Goal: Transaction & Acquisition: Purchase product/service

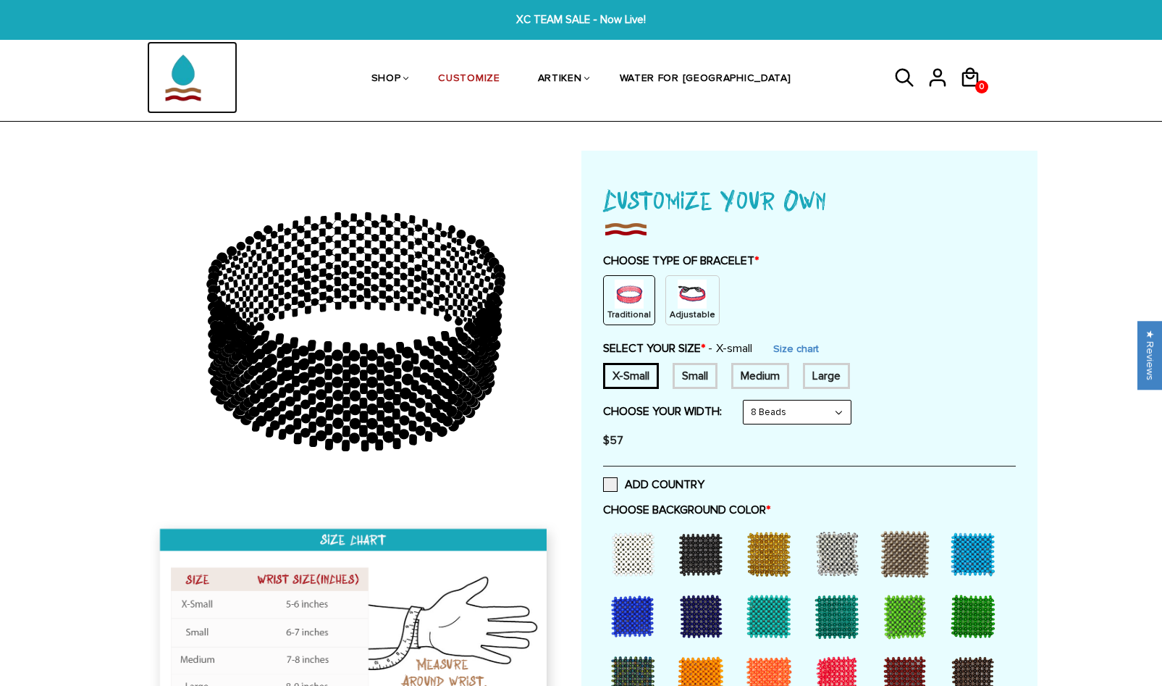
click at [188, 70] on img at bounding box center [183, 77] width 72 height 72
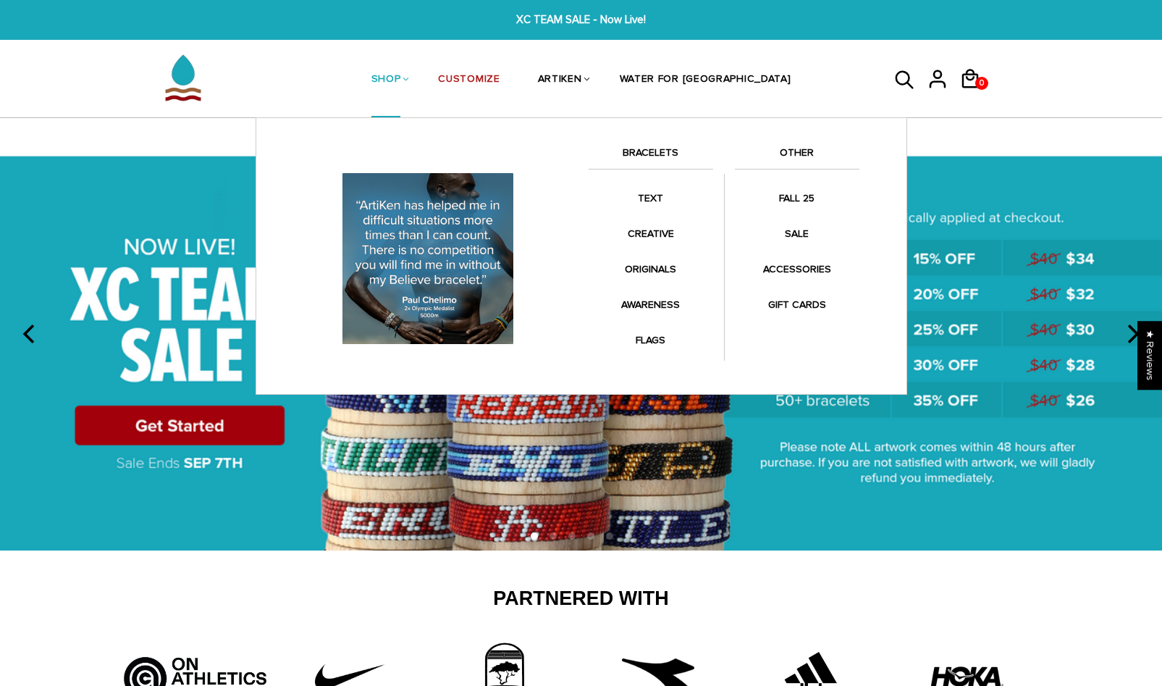
click at [651, 158] on link "BRACELETS" at bounding box center [651, 156] width 125 height 25
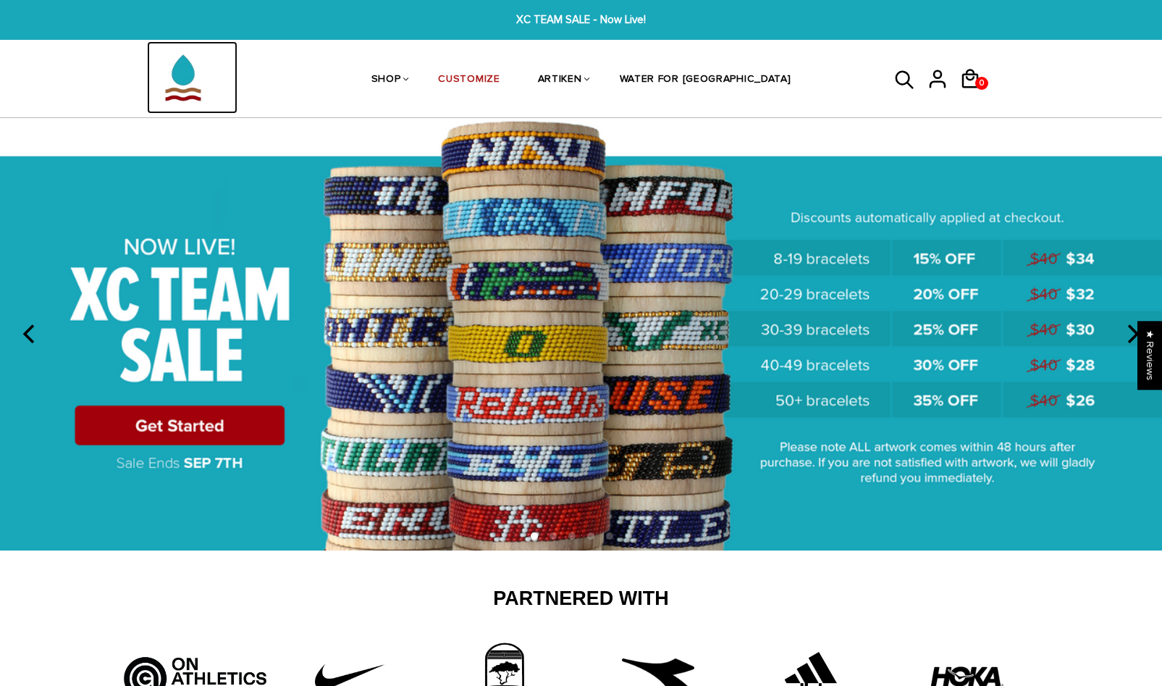
click at [186, 71] on img at bounding box center [183, 77] width 72 height 72
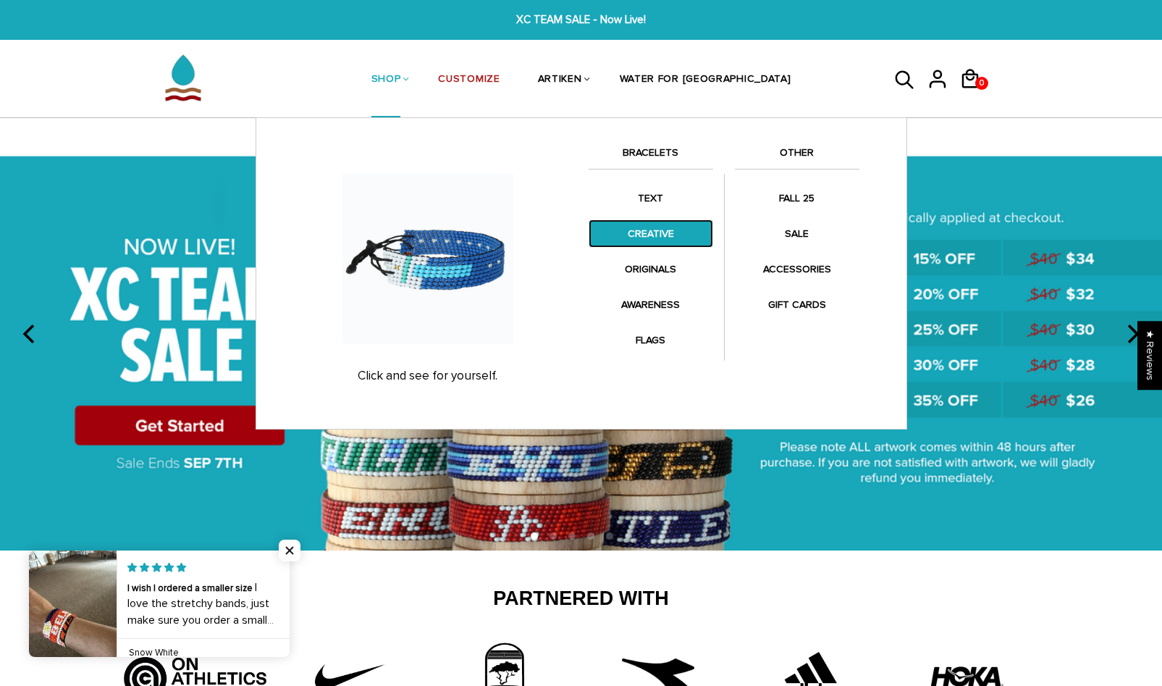
click at [650, 243] on link "CREATIVE" at bounding box center [651, 233] width 125 height 28
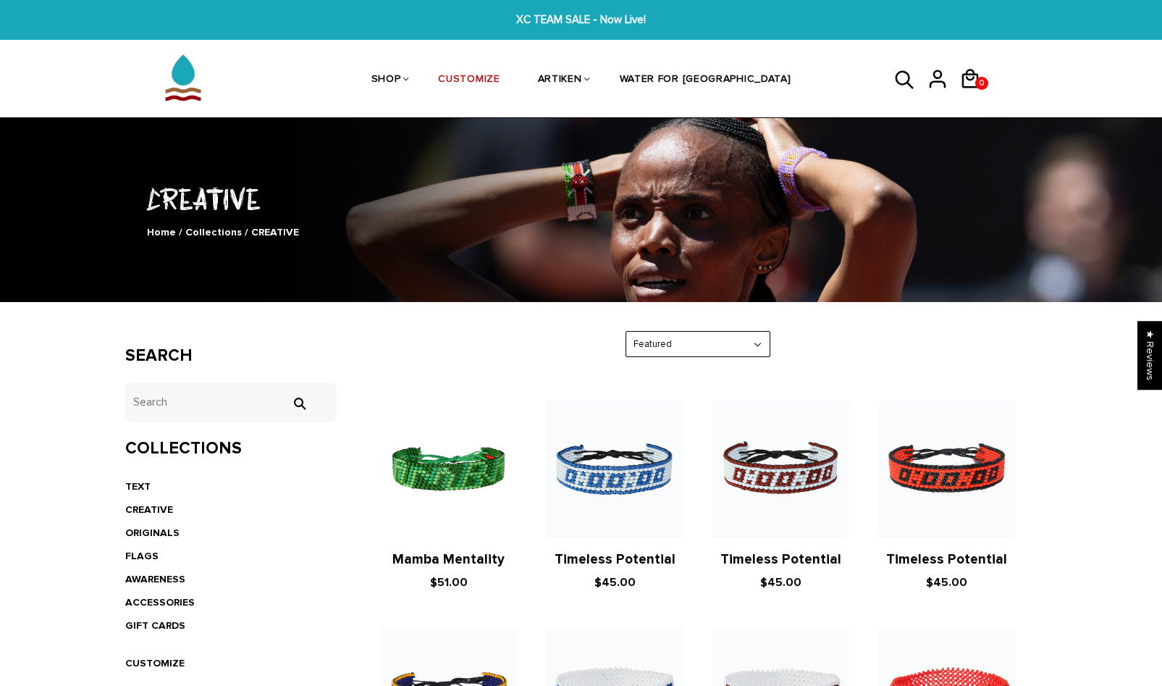
click at [905, 77] on icon at bounding box center [905, 80] width 22 height 35
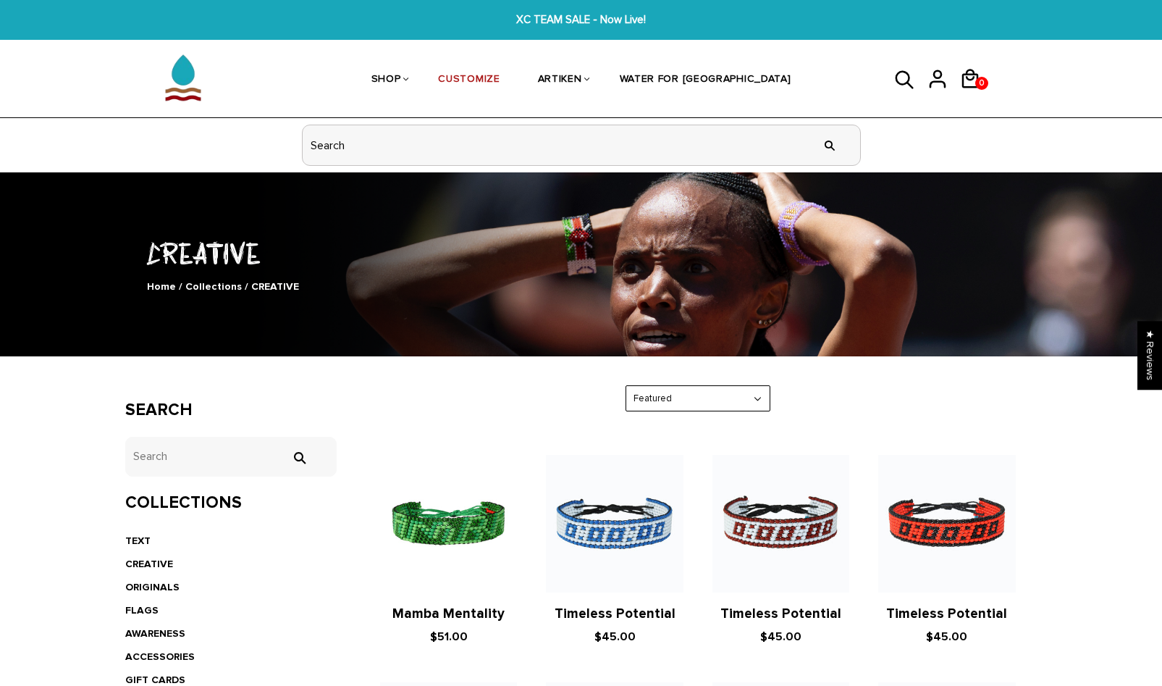
click at [472, 149] on input "header search" at bounding box center [582, 145] width 558 height 40
type input "[GEOGRAPHIC_DATA]"
click at [815, 118] on input "" at bounding box center [829, 145] width 29 height 54
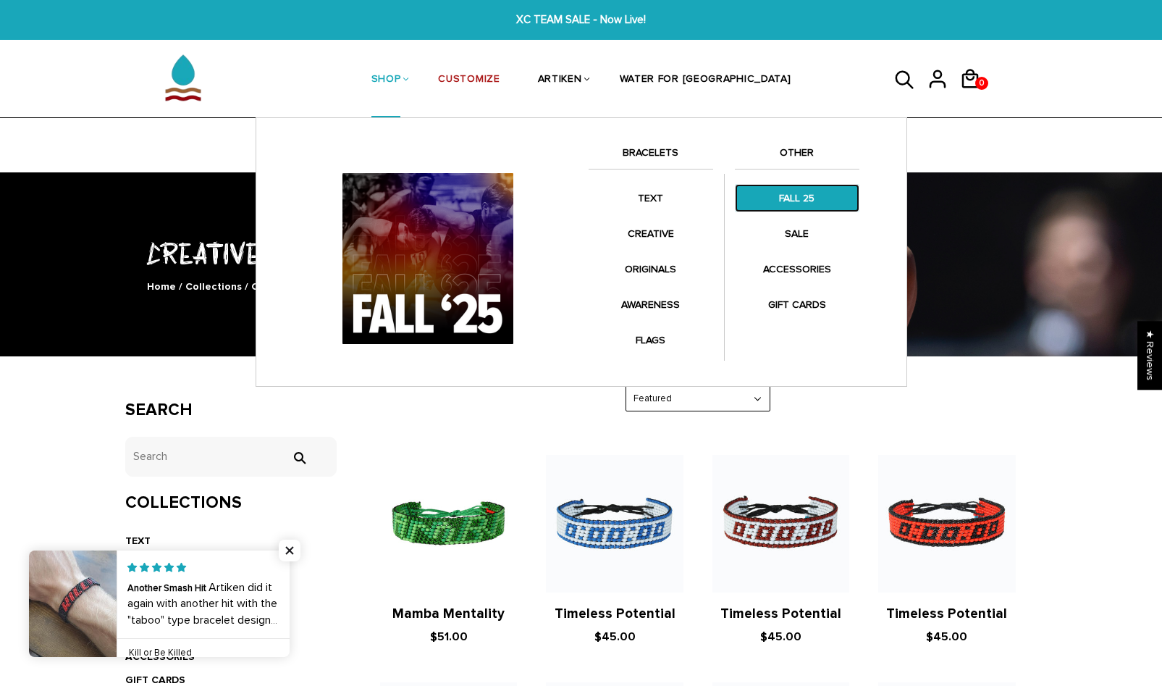
click at [808, 193] on link "FALL 25" at bounding box center [797, 198] width 125 height 28
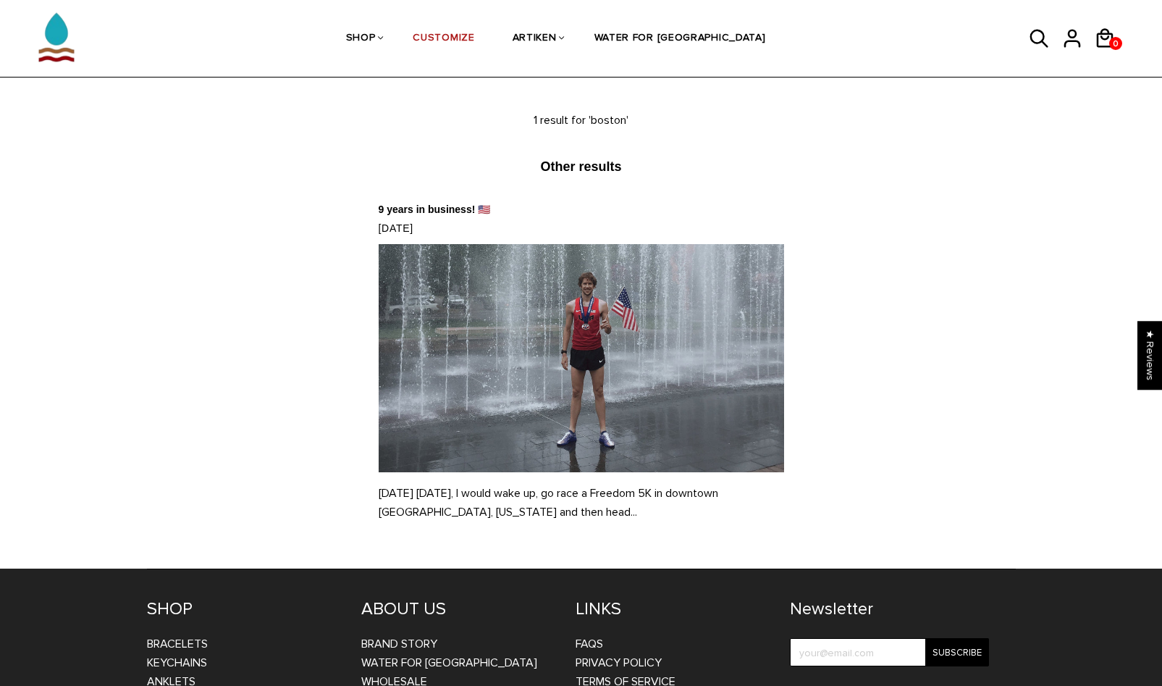
scroll to position [126, 0]
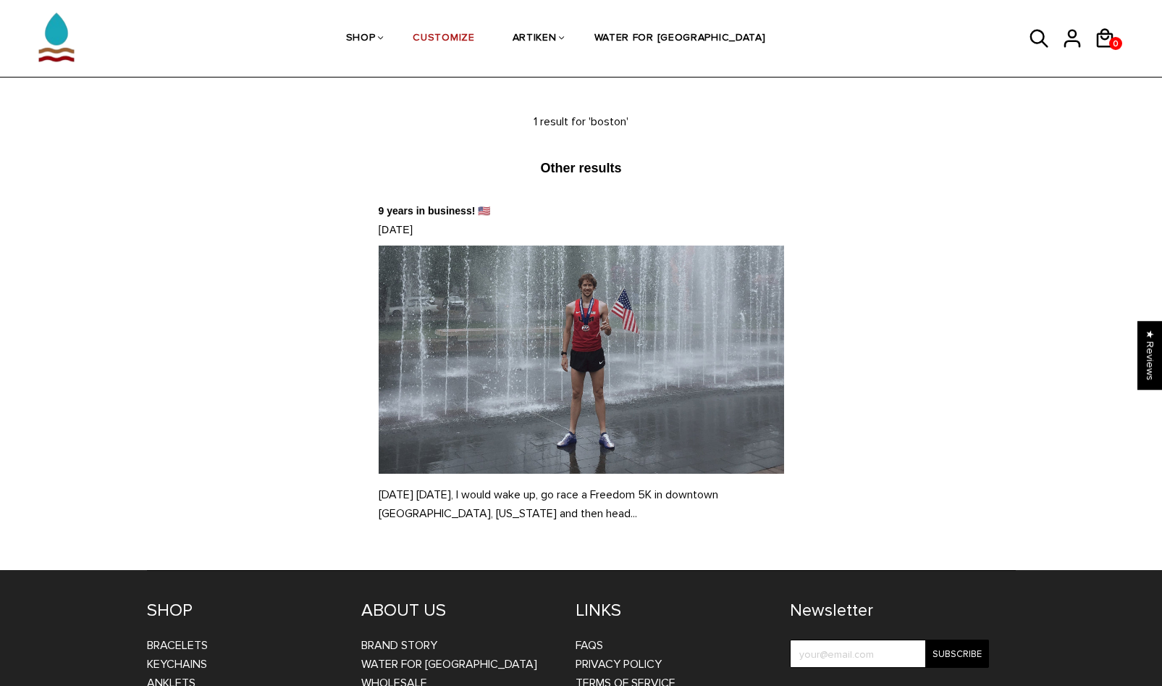
click at [591, 355] on img at bounding box center [582, 360] width 406 height 228
click at [532, 508] on p "[DATE] [DATE], I would wake up, go race a Freedom 5K in downtown [GEOGRAPHIC_DA…" at bounding box center [582, 504] width 406 height 38
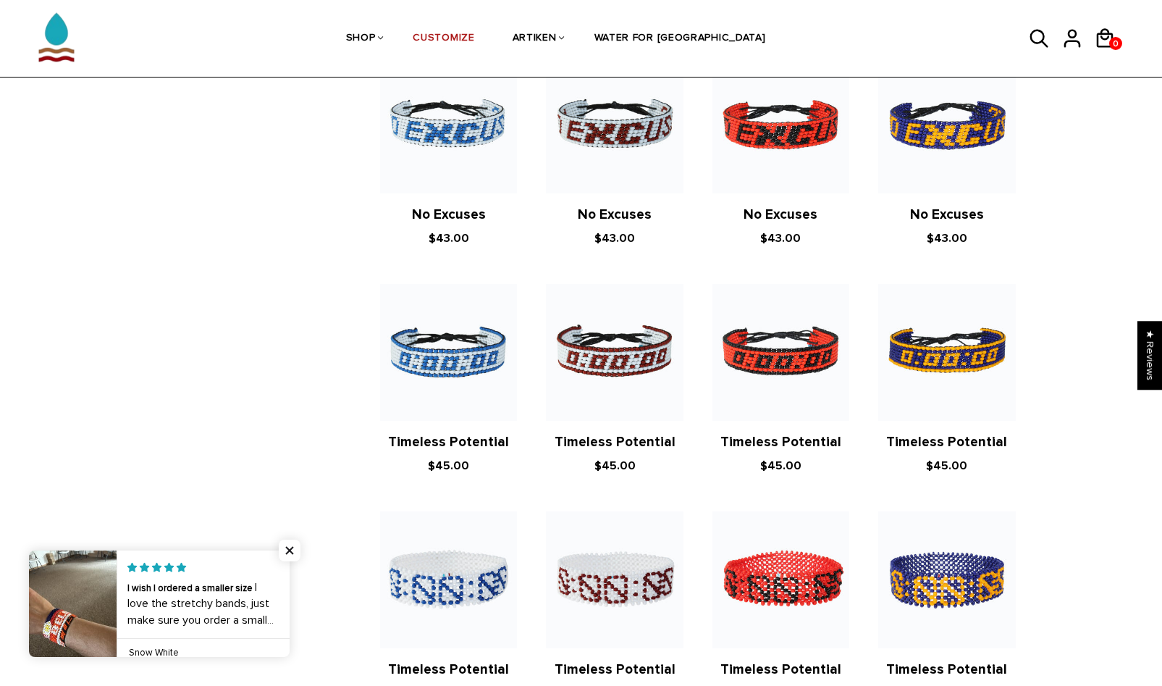
scroll to position [163, 0]
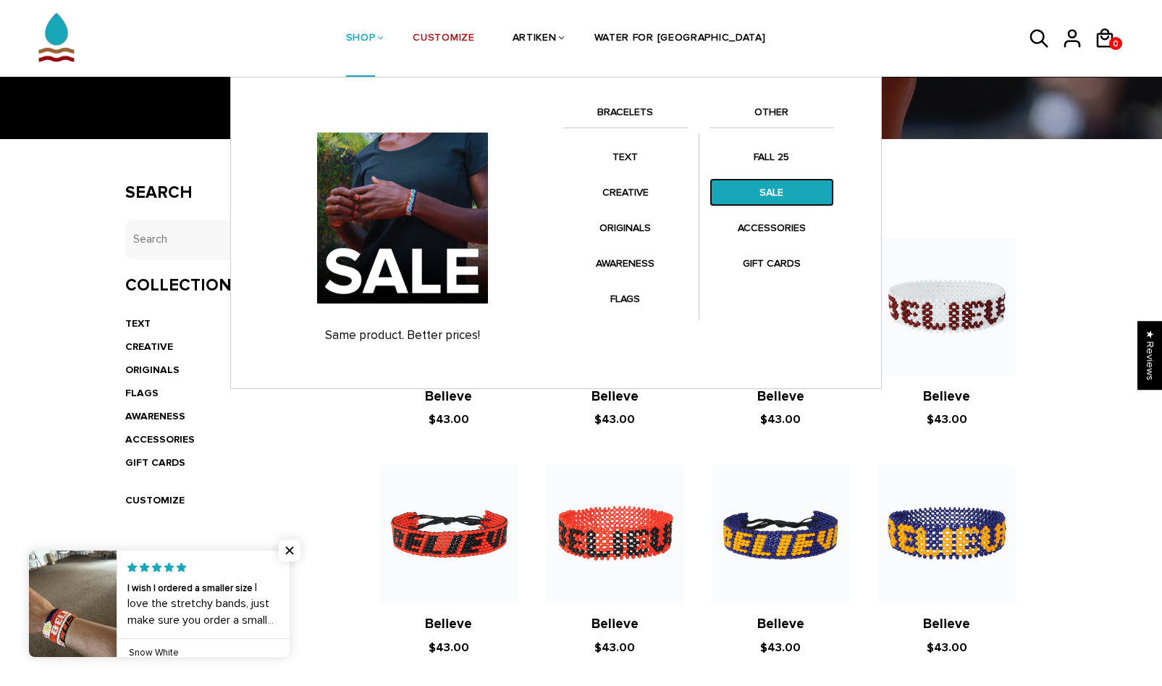
click at [787, 196] on link "SALE" at bounding box center [772, 192] width 125 height 28
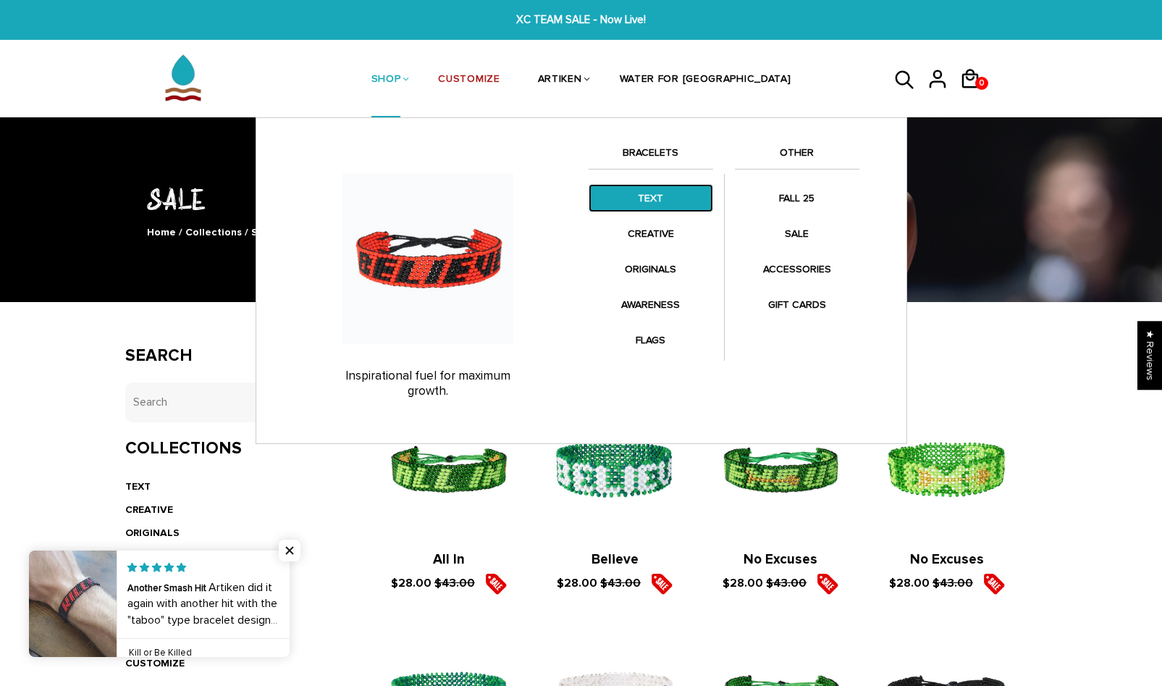
click at [649, 205] on link "TEXT" at bounding box center [651, 198] width 125 height 28
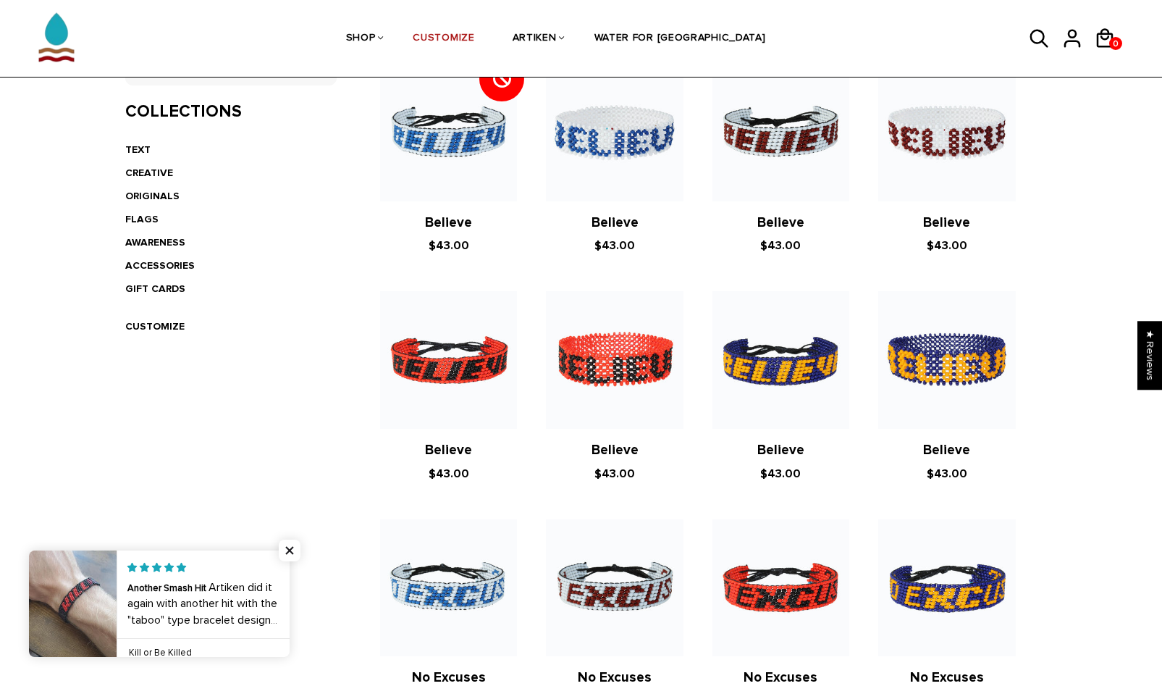
scroll to position [288, 0]
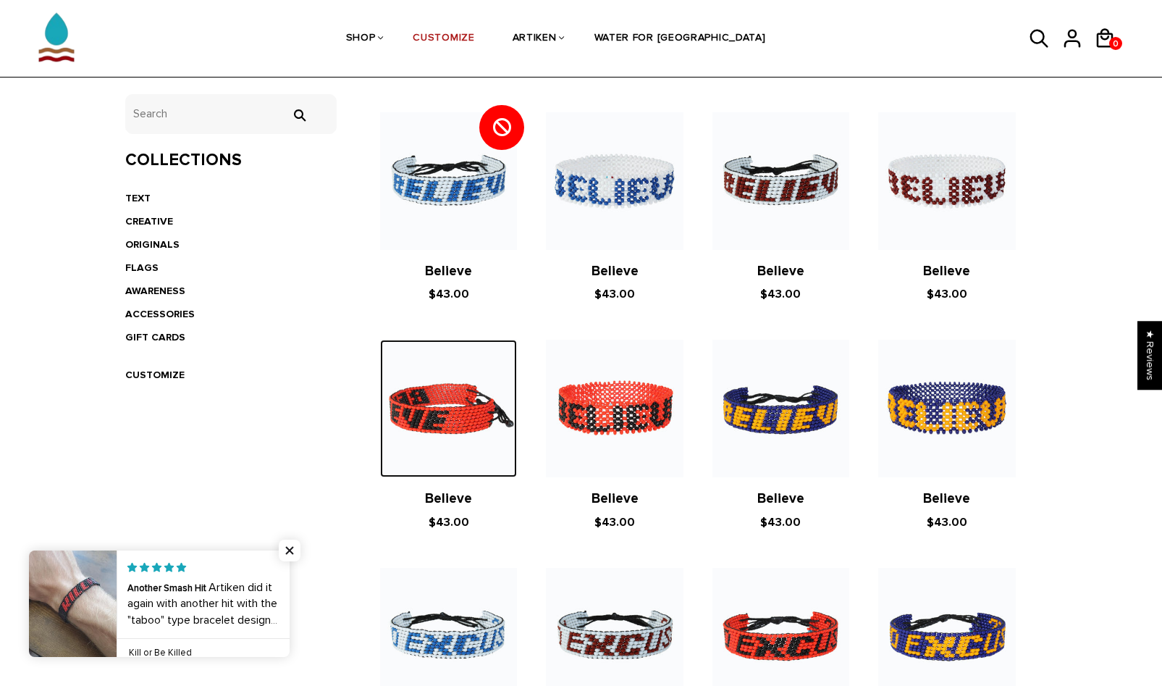
click at [458, 423] on img at bounding box center [448, 408] width 137 height 137
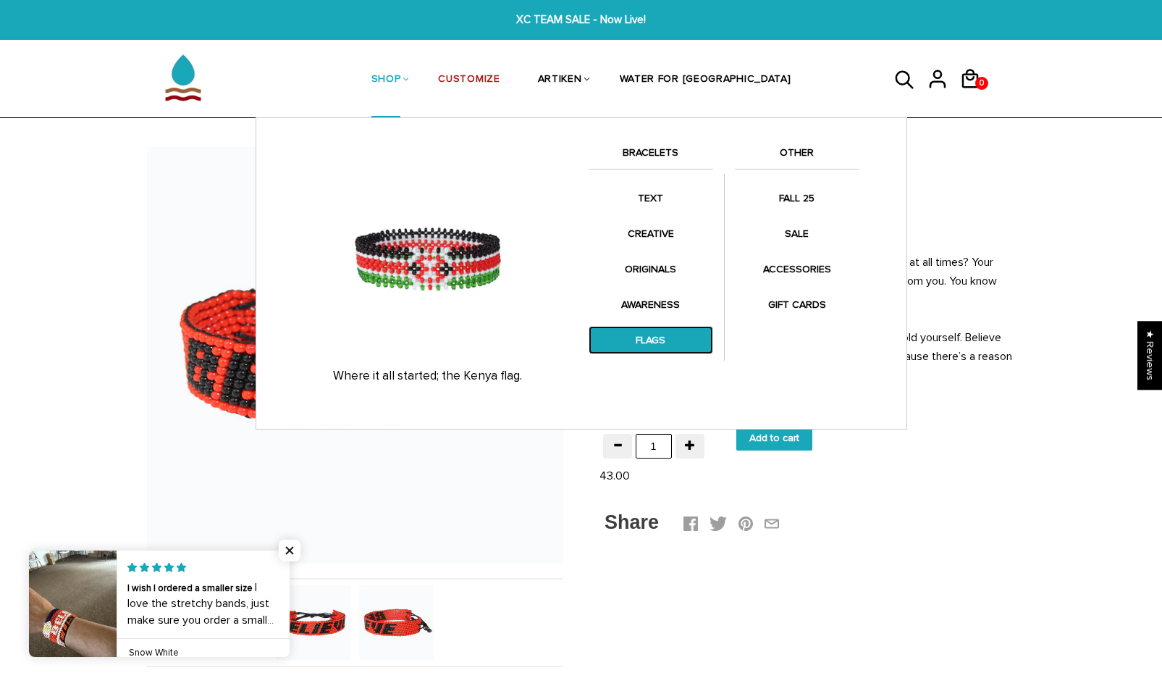
click at [660, 341] on link "FLAGS" at bounding box center [651, 340] width 125 height 28
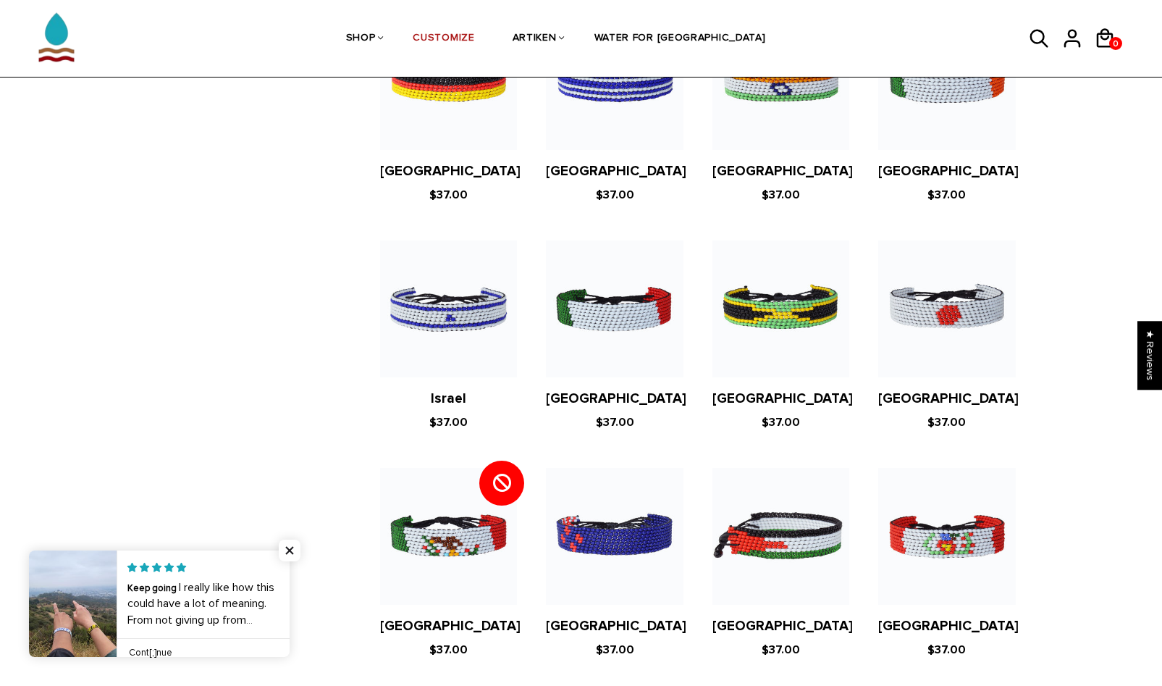
scroll to position [2735, 0]
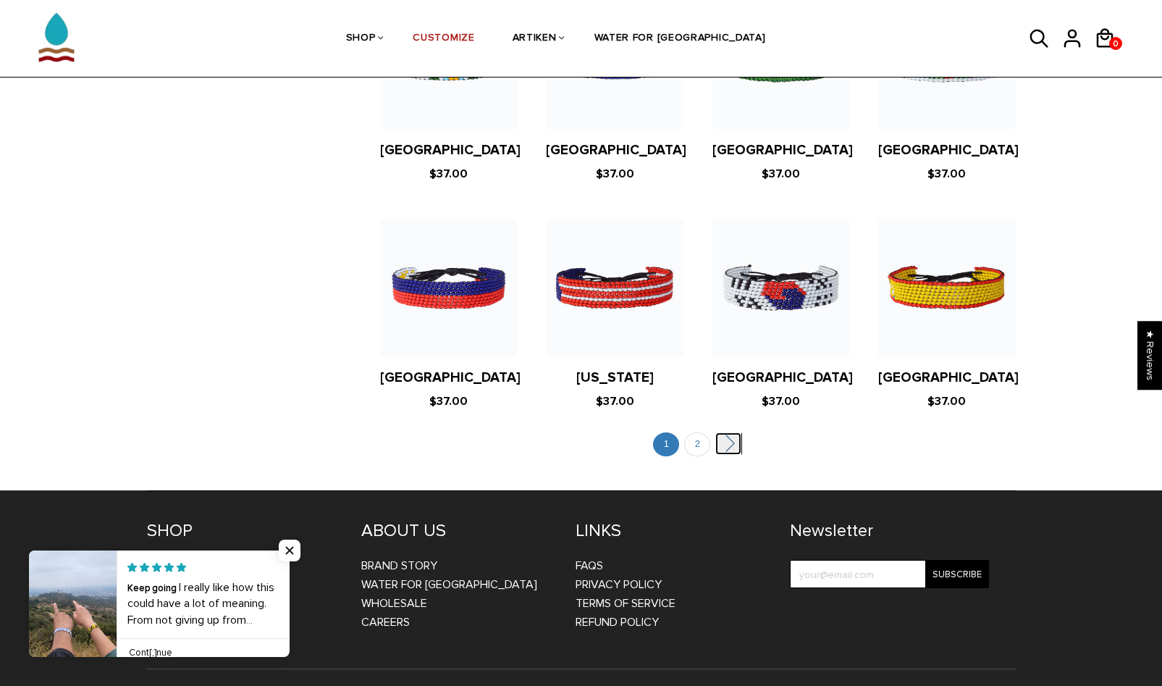
click at [734, 432] on link "" at bounding box center [729, 443] width 26 height 22
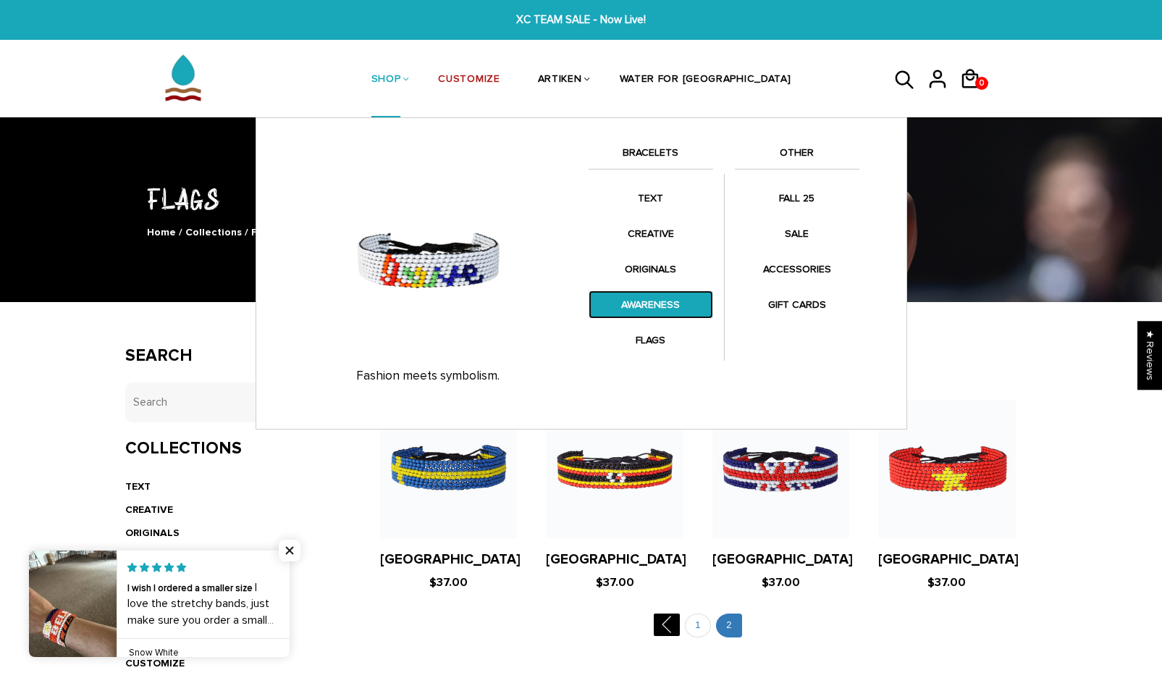
click at [653, 298] on link "AWARENESS" at bounding box center [651, 304] width 125 height 28
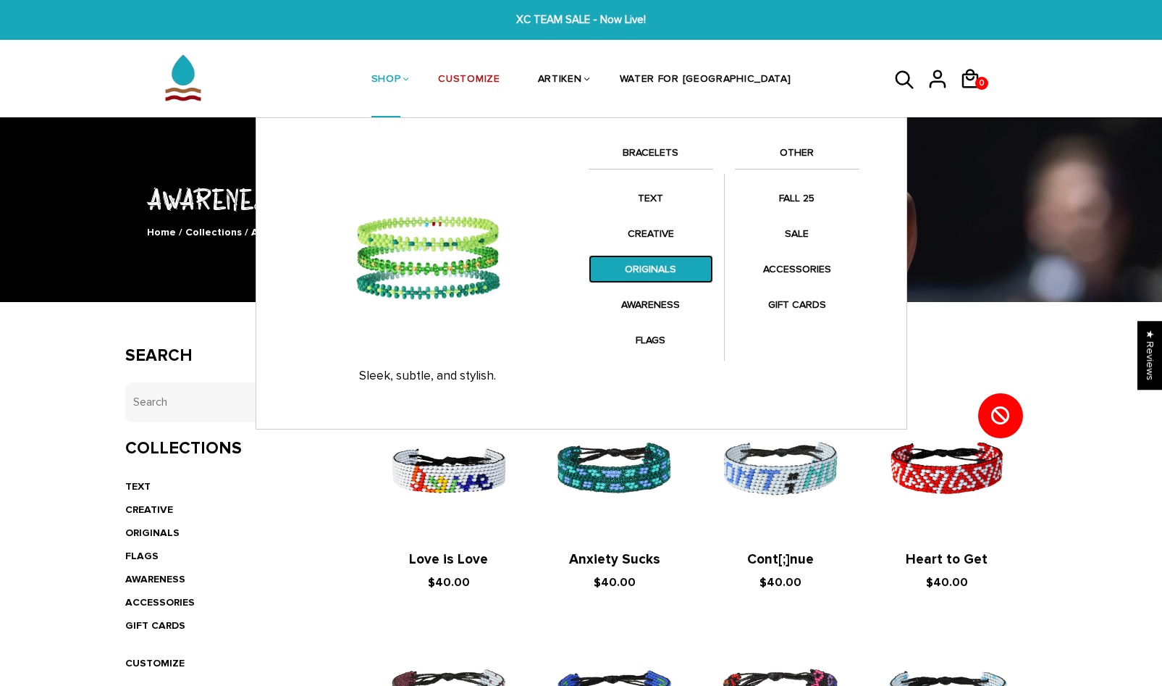
click at [656, 267] on link "ORIGINALS" at bounding box center [651, 269] width 125 height 28
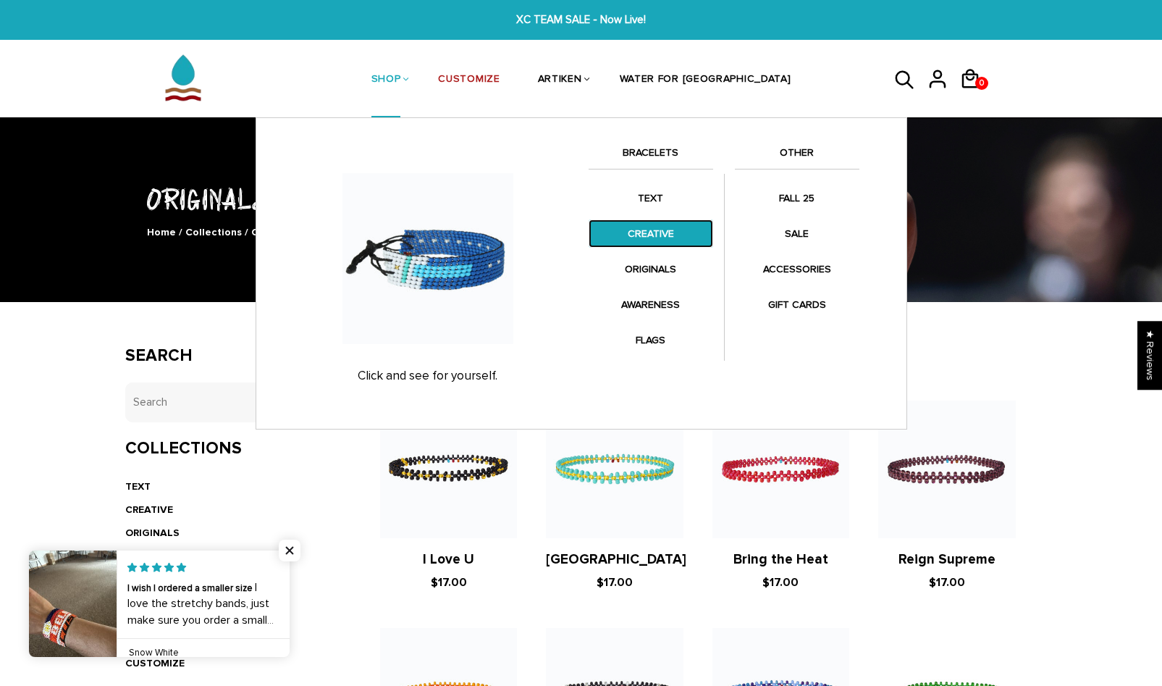
click at [649, 228] on link "CREATIVE" at bounding box center [651, 233] width 125 height 28
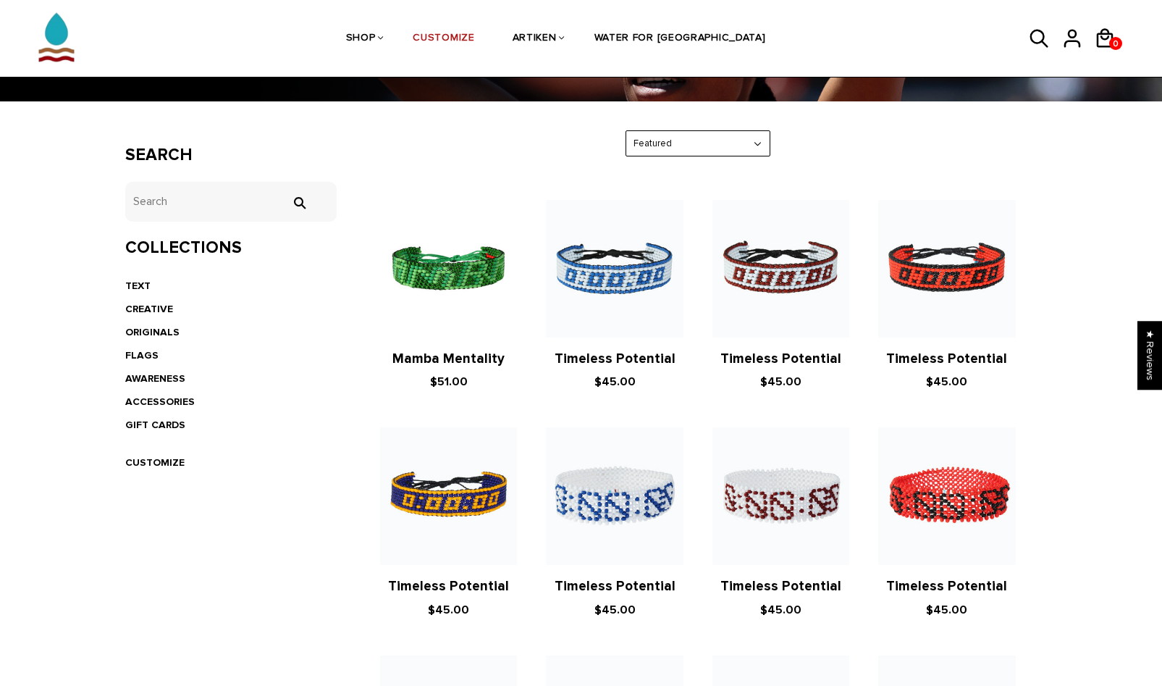
scroll to position [125, 0]
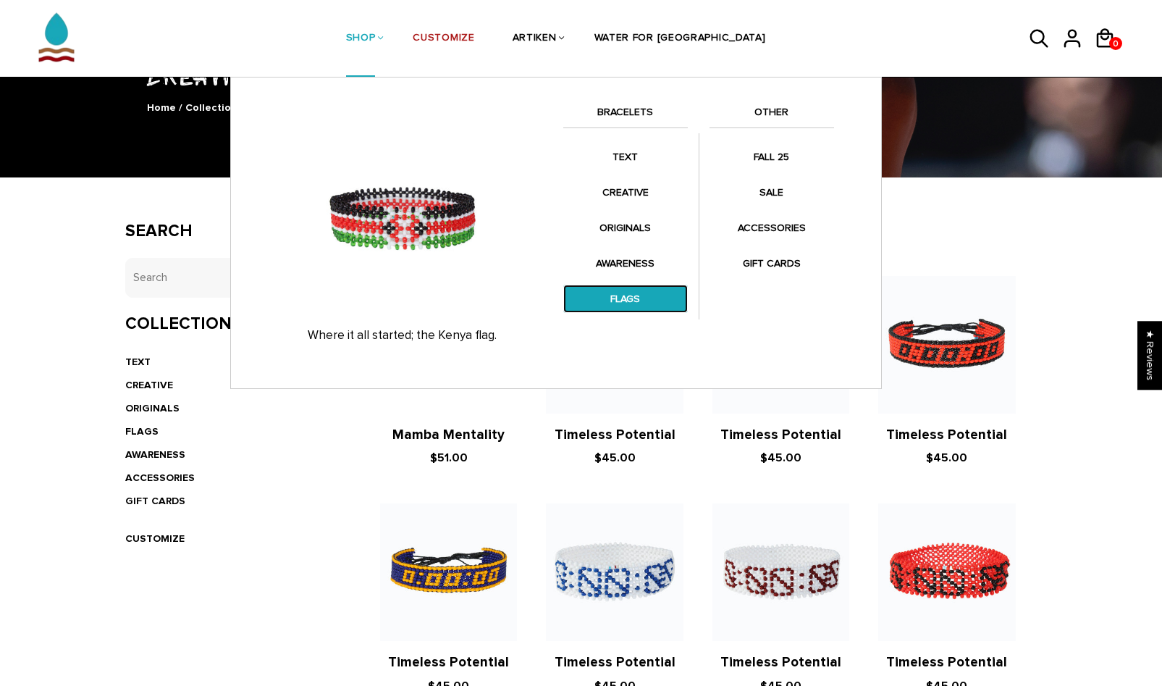
click at [621, 303] on link "FLAGS" at bounding box center [625, 299] width 125 height 28
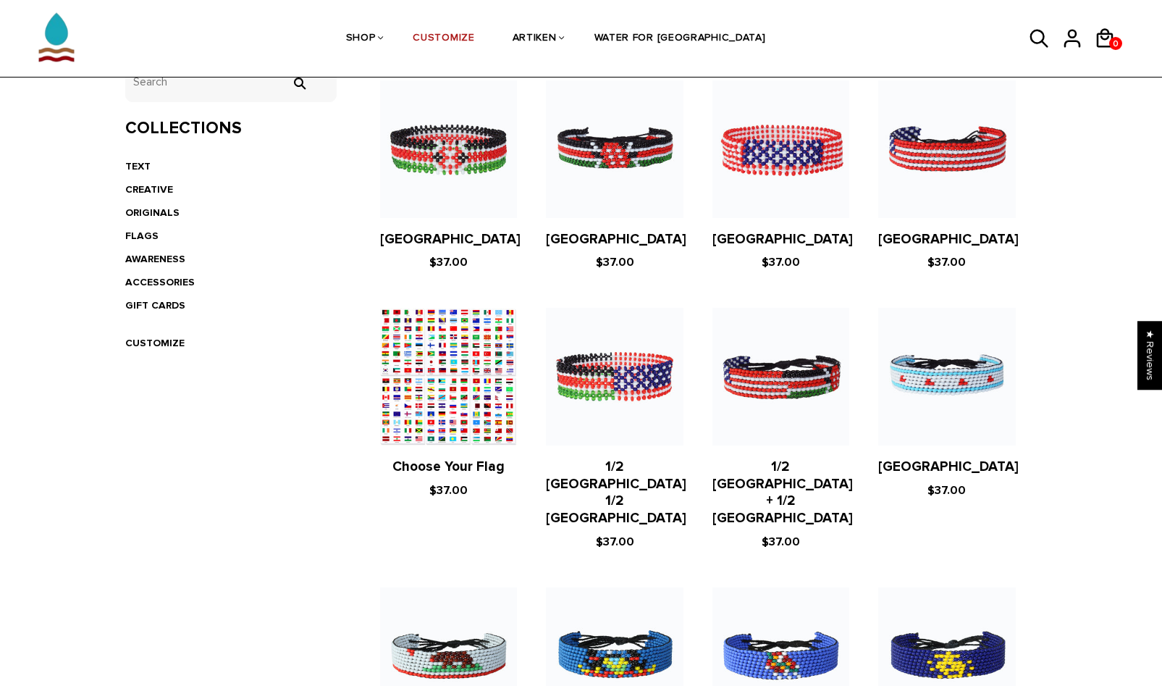
scroll to position [332, 0]
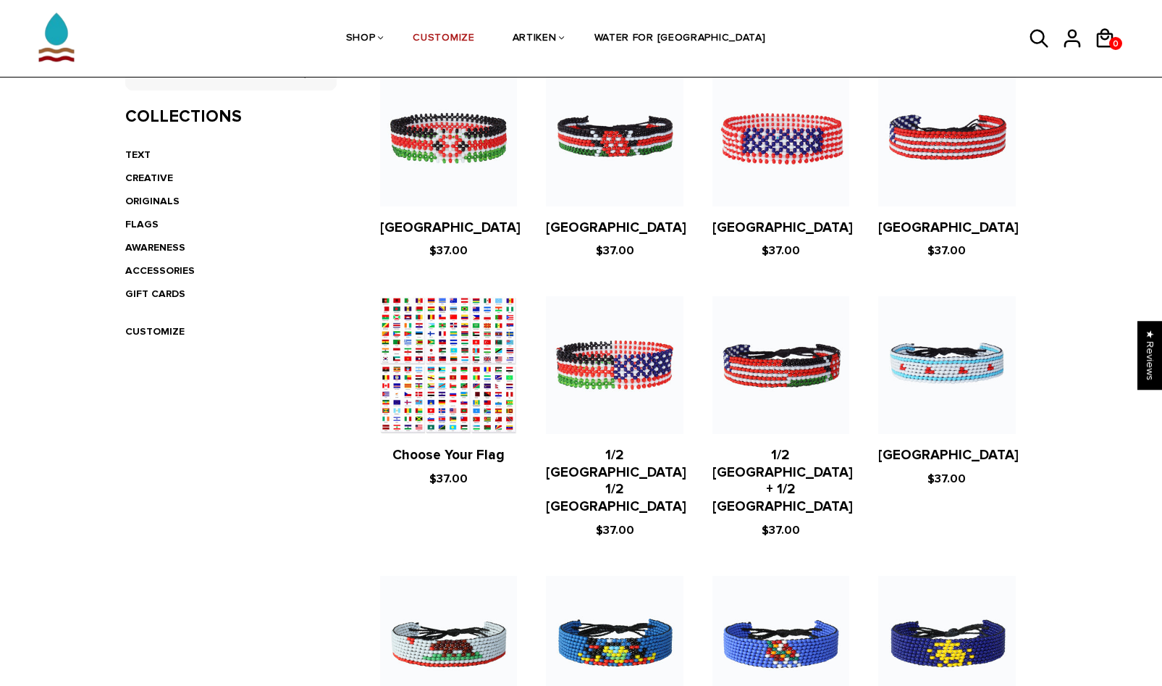
click at [439, 361] on figure at bounding box center [448, 364] width 137 height 137
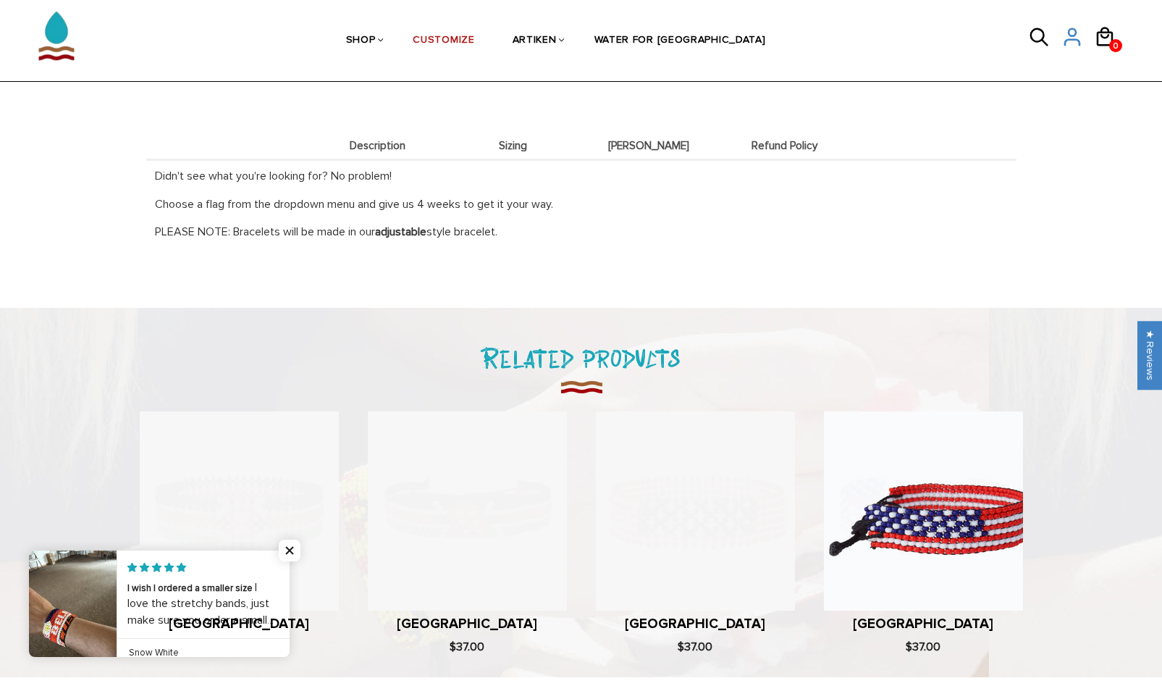
scroll to position [737, 0]
